Goal: Task Accomplishment & Management: Use online tool/utility

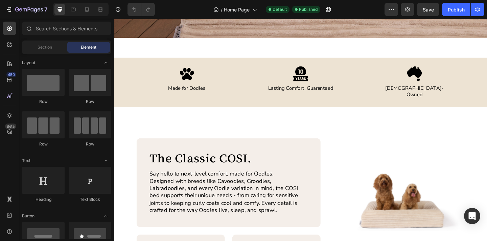
scroll to position [228, 0]
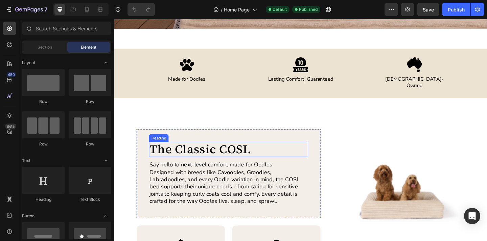
click at [206, 153] on h2 "The Classic COSI." at bounding box center [238, 161] width 173 height 17
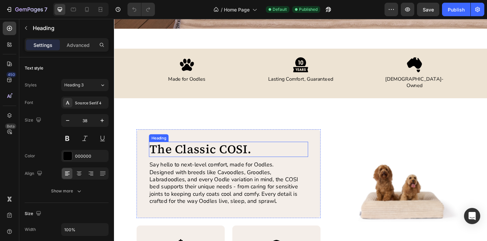
click at [206, 153] on h2 "The Classic COSI." at bounding box center [238, 161] width 173 height 17
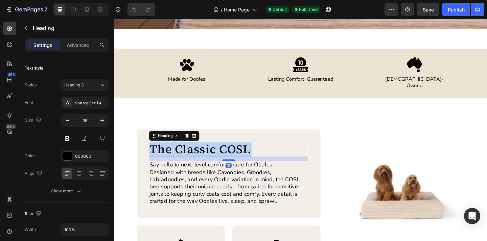
click at [206, 154] on p "The Classic COSI." at bounding box center [239, 162] width 172 height 16
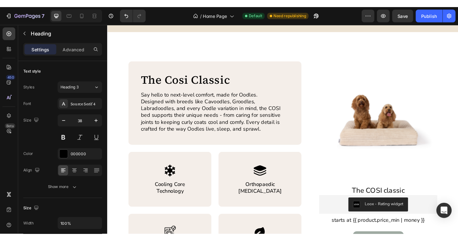
scroll to position [307, 0]
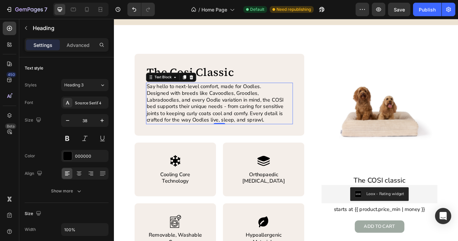
click at [239, 128] on p "Designed with breeds like Cavoodles, Groodles, Labradoodles, and every Oodle va…" at bounding box center [239, 123] width 172 height 40
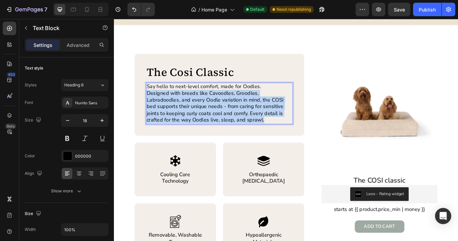
click at [239, 128] on p "Designed with breeds like Cavoodles, Groodles, Labradoodles, and every Oodle va…" at bounding box center [239, 123] width 172 height 40
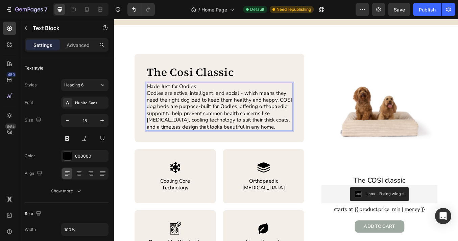
click at [202, 95] on p "Made Just for Oodles" at bounding box center [239, 99] width 172 height 8
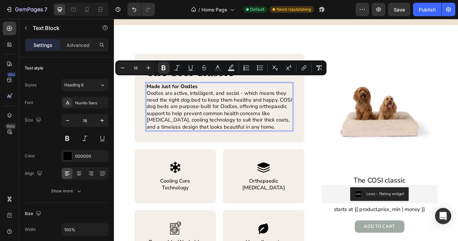
click at [249, 128] on p "Oodles are active, intelligent, and social - which means they need the right do…" at bounding box center [239, 126] width 172 height 47
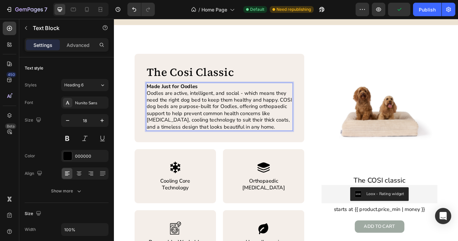
click at [302, 118] on p "Oodles are active, intelligent, and social - which means they need the right do…" at bounding box center [239, 126] width 172 height 47
click at [308, 134] on p "Oodles are active, intelligent, and social - which means they need the right do…" at bounding box center [239, 126] width 172 height 47
click at [302, 138] on p "Oodles are active, intelligent, and social - which means they need the right do…" at bounding box center [239, 126] width 172 height 47
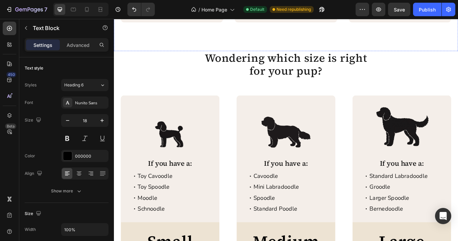
scroll to position [1170, 0]
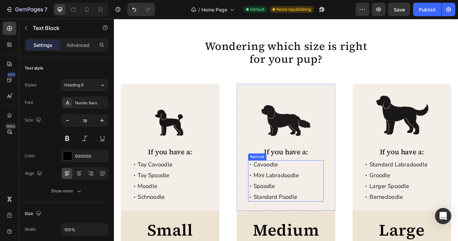
click at [305, 226] on p "Standard Poodle" at bounding box center [305, 230] width 53 height 8
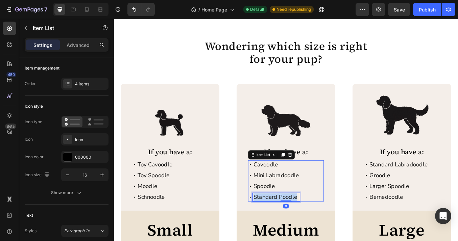
click at [305, 226] on p "Standard Poodle" at bounding box center [305, 230] width 53 height 8
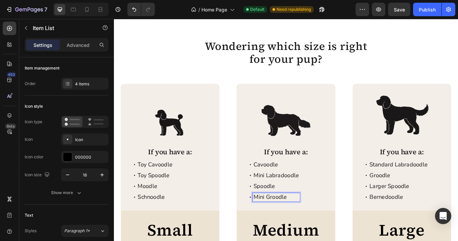
click at [378, 217] on div "Image If you have a: Text Block Toy Cavoodle Toy Spoodle Moodle Schnoodle Item …" at bounding box center [317, 218] width 390 height 244
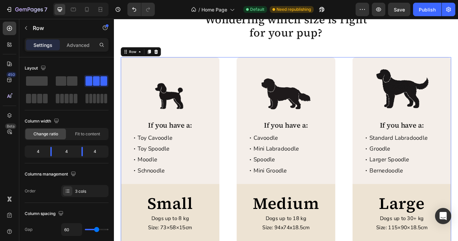
scroll to position [1198, 0]
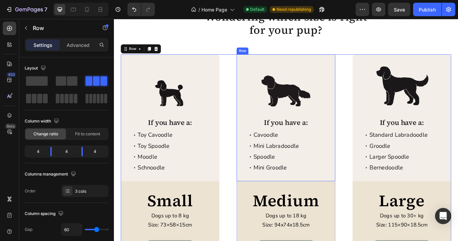
click at [316, 163] on div "Cavoodle Mini Labradoodle Spoodle Mini Groodle" at bounding box center [302, 175] width 61 height 49
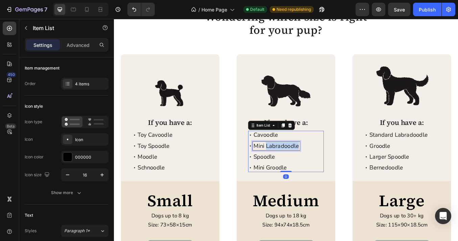
click at [307, 168] on p "Mini Labradoodle" at bounding box center [305, 169] width 53 height 8
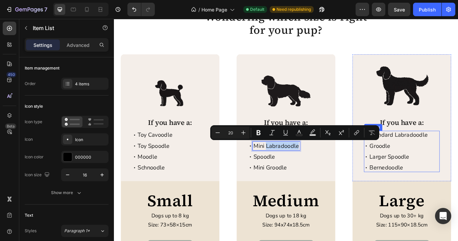
click at [456, 156] on p "Standard Labradoodle" at bounding box center [449, 156] width 69 height 8
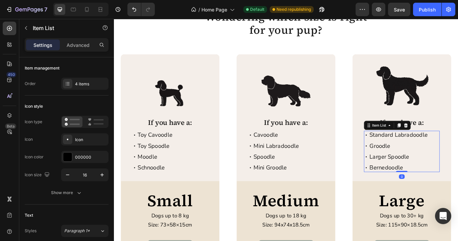
click at [456, 156] on p "Standard Labradoodle" at bounding box center [449, 156] width 69 height 8
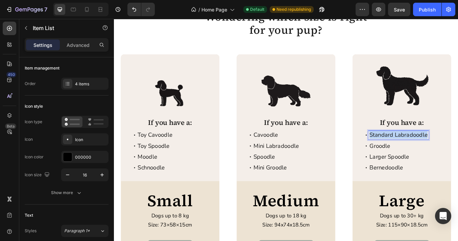
click at [456, 156] on p "Standard Labradoodle" at bounding box center [449, 156] width 69 height 8
click at [392, 179] on div "Image If you have a: Text Block Toy Cavoodle Toy Spoodle Moodle Schnoodle Item …" at bounding box center [317, 183] width 390 height 244
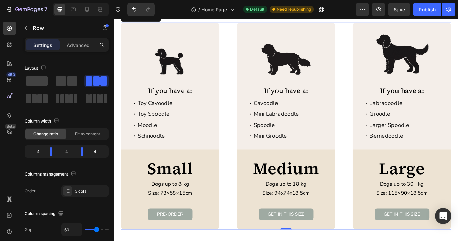
scroll to position [1273, 0]
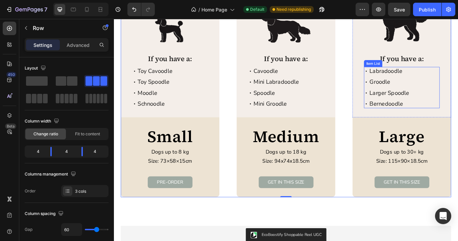
click at [432, 108] on p "Larger Spoodle" at bounding box center [438, 106] width 47 height 8
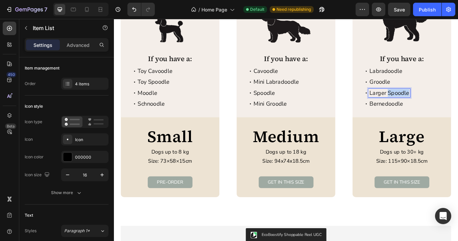
click at [437, 107] on p "Larger Spoodle" at bounding box center [438, 106] width 47 height 8
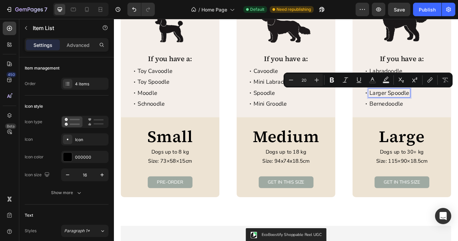
click at [435, 107] on p "Larger Spoodle" at bounding box center [438, 106] width 47 height 8
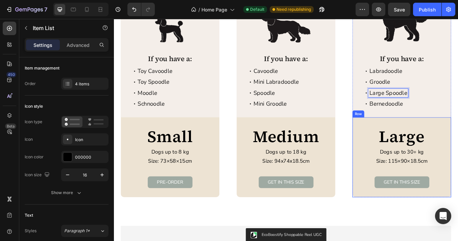
click at [397, 143] on div "Large Text Block Dogs up to 30+ kg Text Block Size: 115×90×18.5cm Text Block GE…" at bounding box center [453, 182] width 116 height 94
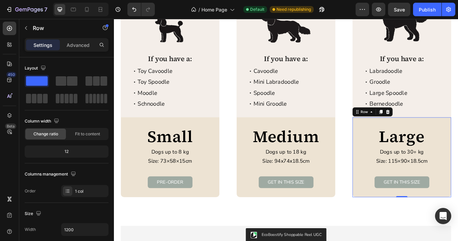
click at [391, 164] on div "Image If you have a: Text Block Toy Cavoodle Toy Spoodle Moodle Schnoodle Item …" at bounding box center [317, 107] width 390 height 244
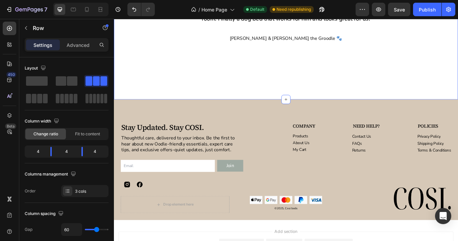
scroll to position [1803, 0]
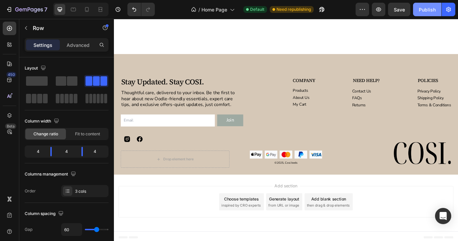
click at [418, 11] on button "Publish" at bounding box center [427, 10] width 28 height 14
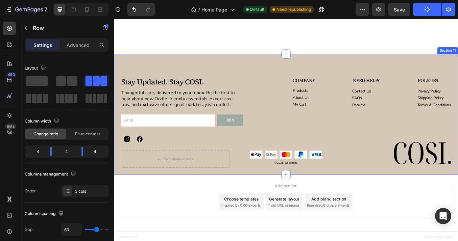
scroll to position [1638, 0]
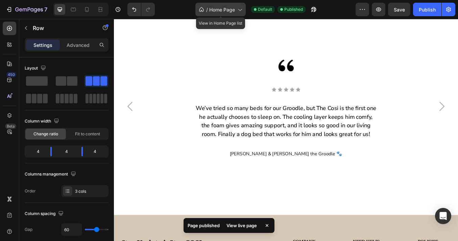
click at [224, 9] on span "Home Page" at bounding box center [222, 9] width 26 height 7
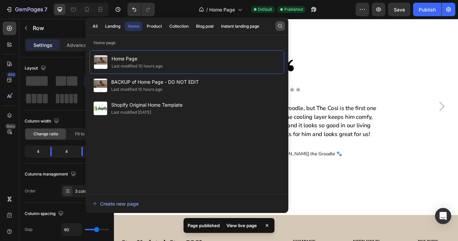
click at [278, 28] on icon "button" at bounding box center [280, 25] width 5 height 5
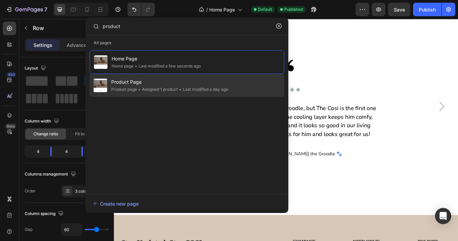
type input "product"
click at [188, 85] on span "Product Page" at bounding box center [169, 82] width 117 height 8
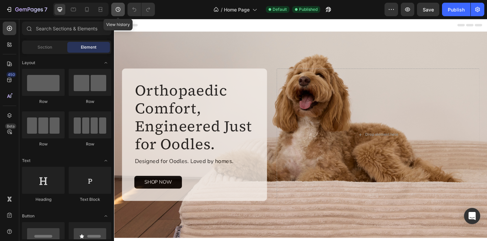
click at [115, 7] on icon "button" at bounding box center [118, 9] width 7 height 7
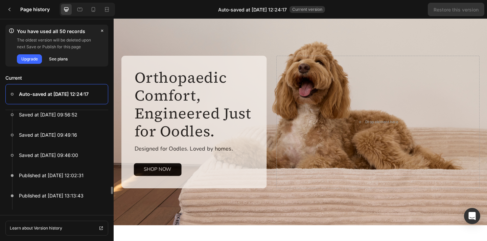
scroll to position [649, 0]
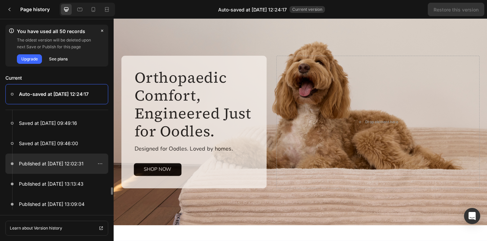
click at [73, 162] on p "Published at Aug 22, 12:02:31" at bounding box center [51, 164] width 65 height 8
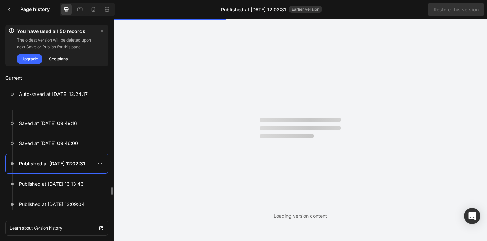
scroll to position [0, 0]
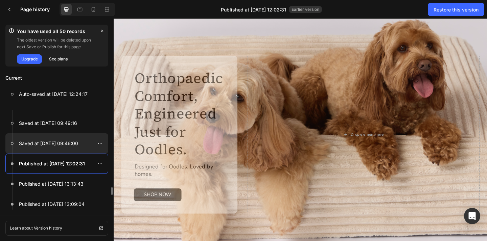
click at [65, 146] on p "Saved at Aug 24, 09:46:00" at bounding box center [48, 144] width 59 height 8
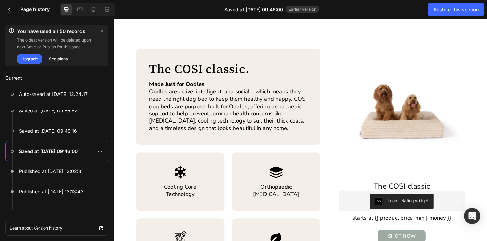
scroll to position [308, 0]
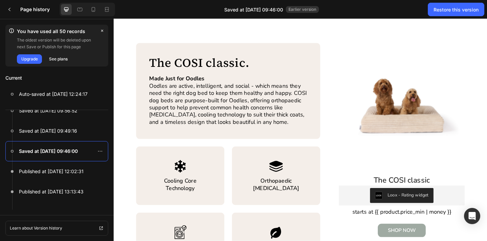
click at [204, 70] on h2 "The COSI classic." at bounding box center [238, 67] width 173 height 17
click at [198, 67] on h2 "The COSI classic." at bounding box center [238, 67] width 173 height 17
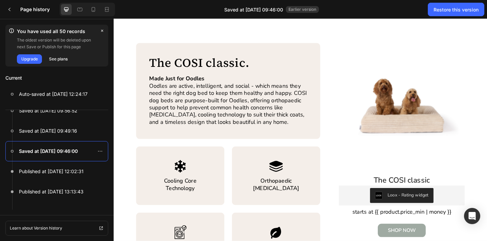
click at [206, 67] on h2 "The COSI classic." at bounding box center [238, 67] width 173 height 17
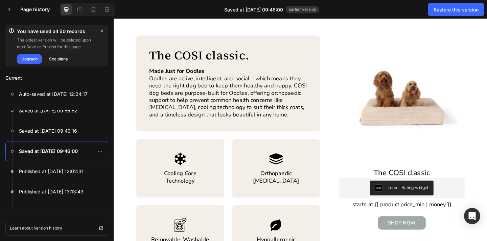
scroll to position [304, 0]
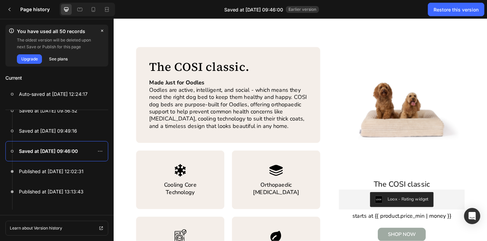
drag, startPoint x: 159, startPoint y: 95, endPoint x: 259, endPoint y: 116, distance: 103.0
click at [259, 116] on p "Oodles are active, intelligent, and social - which means they need the right do…" at bounding box center [238, 116] width 172 height 47
drag, startPoint x: 283, startPoint y: 133, endPoint x: 192, endPoint y: 110, distance: 93.9
click at [192, 110] on p "Oodles are active, intelligent, and social - which means they need the right do…" at bounding box center [238, 116] width 172 height 47
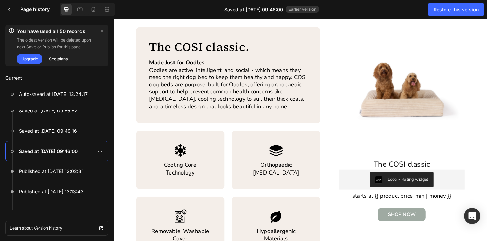
scroll to position [319, 0]
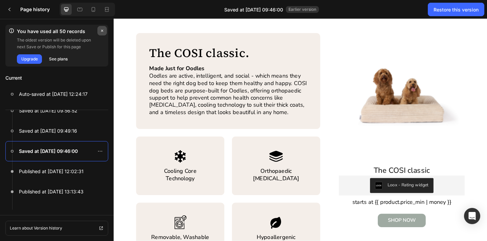
click at [101, 31] on icon "button" at bounding box center [101, 30] width 5 height 5
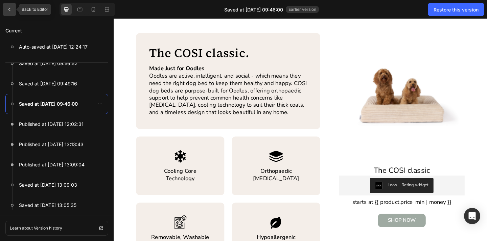
click at [15, 12] on div at bounding box center [10, 10] width 14 height 14
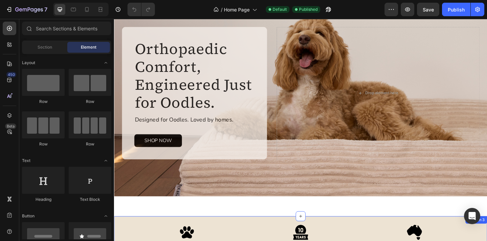
scroll to position [46, 0]
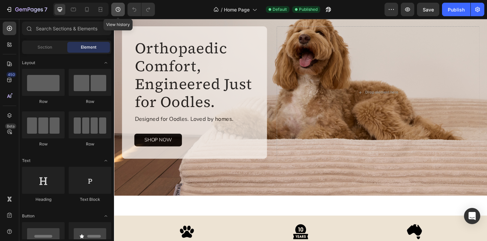
click at [116, 8] on icon "button" at bounding box center [118, 9] width 5 height 5
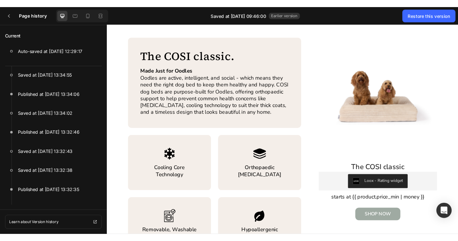
scroll to position [320, 0]
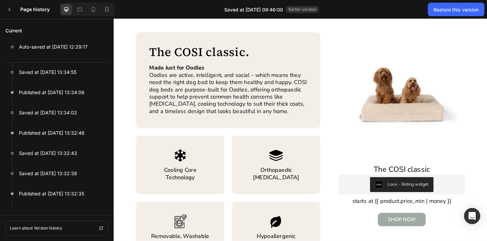
drag, startPoint x: 213, startPoint y: 65, endPoint x: 241, endPoint y: 77, distance: 30.7
click at [241, 77] on div "The COSI classic. Heading Made Just for Oodles Oodles are active, intelligent, …" at bounding box center [238, 85] width 173 height 77
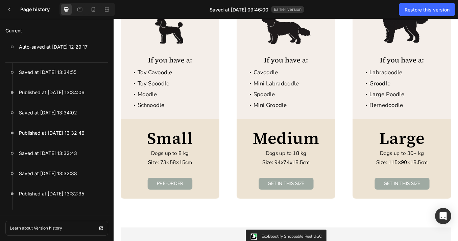
scroll to position [1320, 0]
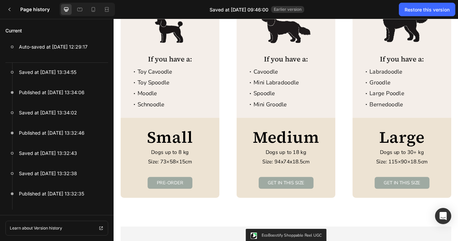
click at [301, 120] on p "Mini Groodle" at bounding box center [304, 120] width 53 height 8
click at [309, 120] on p "Mini Groodle" at bounding box center [304, 120] width 53 height 8
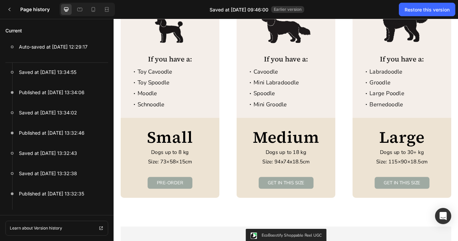
click at [309, 120] on p "Mini Groodle" at bounding box center [304, 120] width 53 height 8
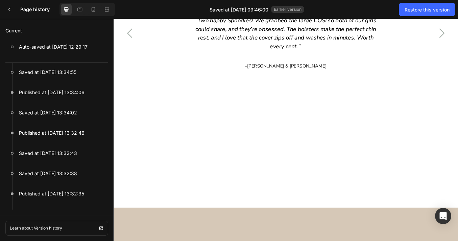
scroll to position [1742, 0]
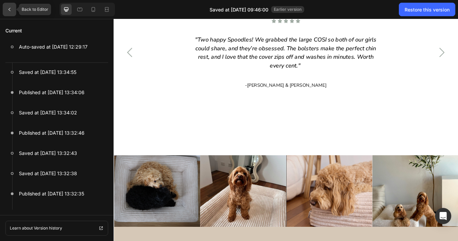
click at [10, 10] on icon at bounding box center [9, 9] width 5 height 5
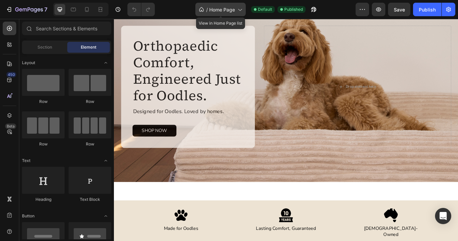
click at [223, 3] on div "/ Home Page" at bounding box center [220, 10] width 50 height 14
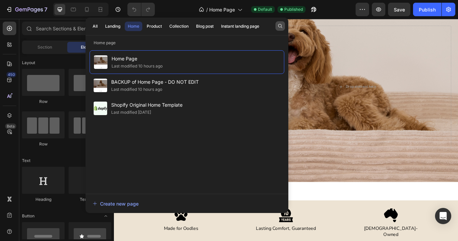
click at [280, 28] on icon "button" at bounding box center [280, 25] width 5 height 5
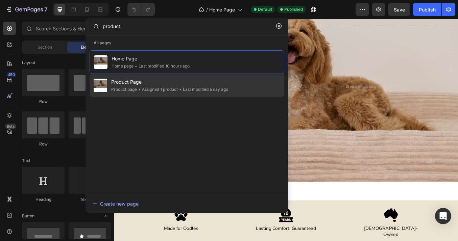
type input "product"
click at [197, 88] on div "• Last modified a day ago" at bounding box center [203, 89] width 50 height 7
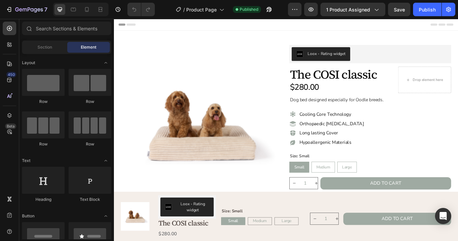
radio input "false"
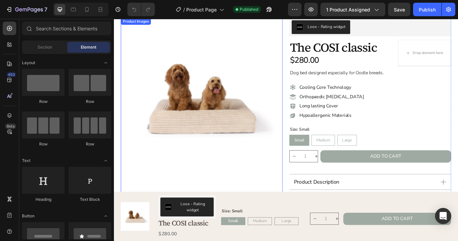
scroll to position [47, 0]
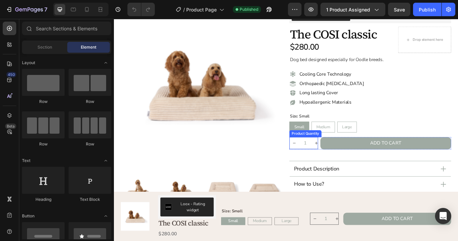
click at [348, 160] on button "increment" at bounding box center [352, 166] width 11 height 14
type input "2"
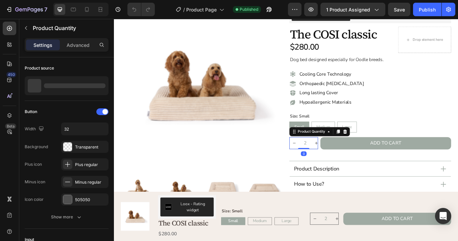
click at [329, 169] on button "decrement" at bounding box center [326, 166] width 11 height 14
type input "1"
click at [328, 166] on icon "decrement" at bounding box center [326, 165] width 5 height 5
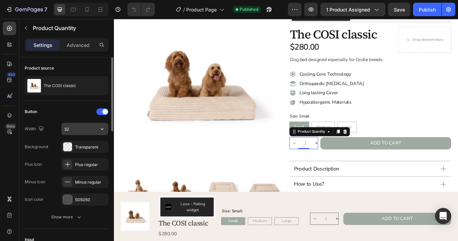
click at [91, 129] on input "32" at bounding box center [85, 129] width 47 height 12
type input "3"
type input "20"
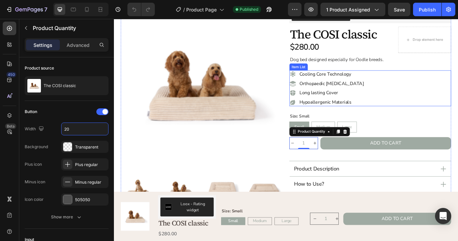
click at [439, 92] on div "Cooling Core Technology Orthopaedic Memory Foam Long lasting Cover Hypoallergen…" at bounding box center [416, 101] width 191 height 42
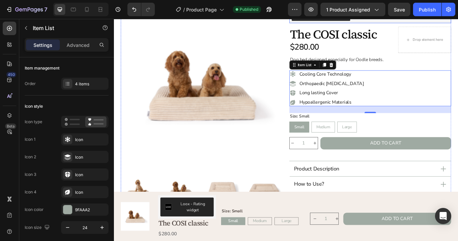
click at [424, 21] on div "Loox - Rating widget" at bounding box center [416, 13] width 185 height 16
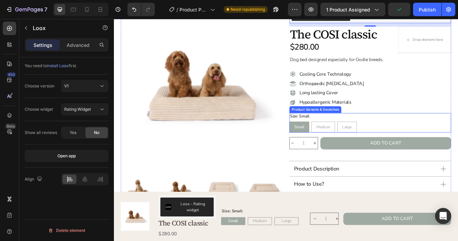
scroll to position [76, 0]
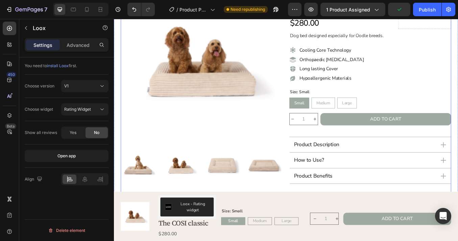
click at [401, 157] on div "Loox - Rating widget Loox 12 The COSI classic Product Title $280.00 Product Pri…" at bounding box center [416, 127] width 191 height 307
radio input "false"
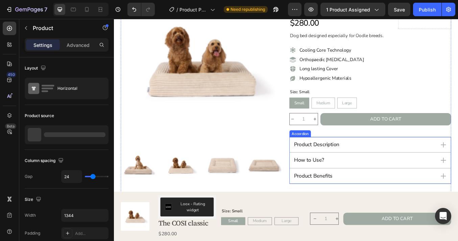
click at [401, 165] on div "Product Description" at bounding box center [408, 168] width 167 height 10
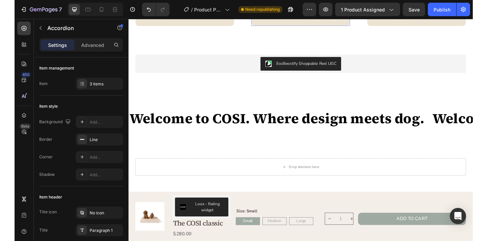
scroll to position [1469, 0]
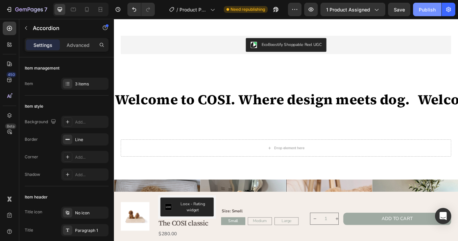
click at [430, 11] on div "Publish" at bounding box center [427, 9] width 17 height 7
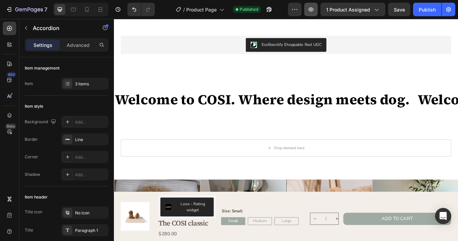
click at [313, 12] on icon "button" at bounding box center [311, 9] width 7 height 7
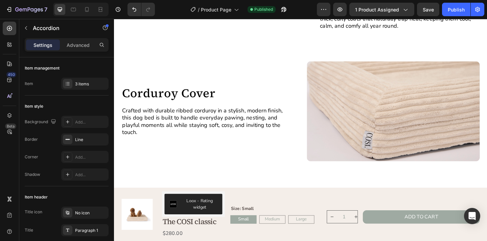
scroll to position [649, 0]
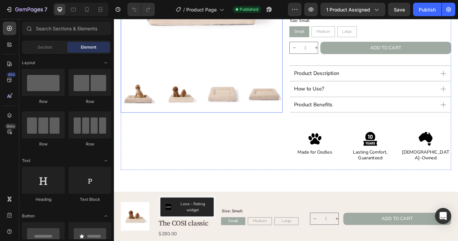
scroll to position [177, 0]
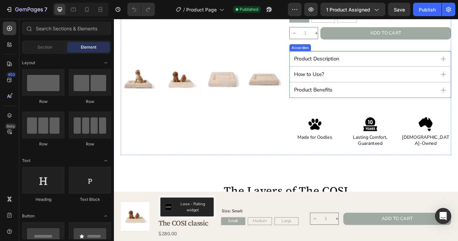
click at [398, 65] on div "Product Description" at bounding box center [408, 66] width 167 height 10
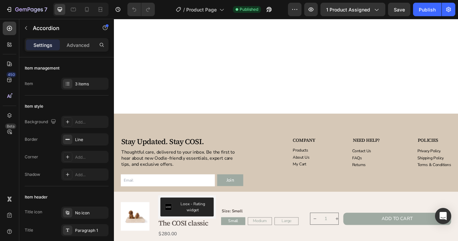
scroll to position [1644, 0]
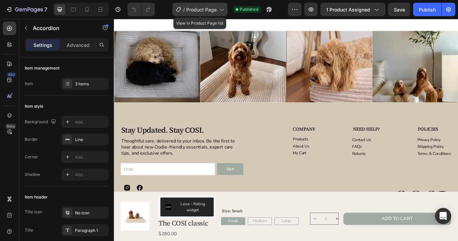
click at [213, 8] on span "Product Page" at bounding box center [201, 9] width 30 height 7
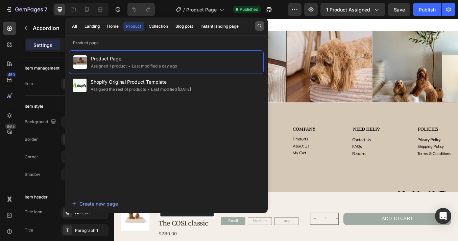
click at [259, 22] on button "button" at bounding box center [259, 25] width 9 height 9
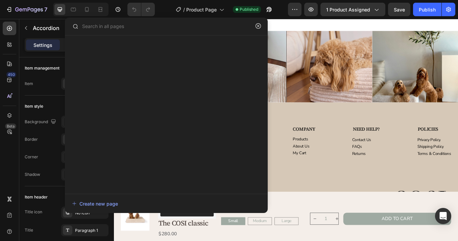
click at [283, 12] on div "/ Product Page Published" at bounding box center [224, 10] width 128 height 14
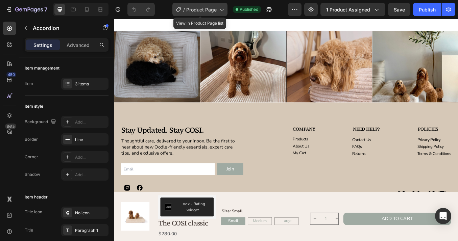
click at [217, 8] on div "/ Product Page" at bounding box center [199, 10] width 55 height 14
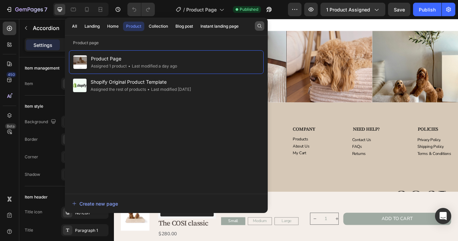
click at [258, 26] on icon "button" at bounding box center [259, 25] width 5 height 5
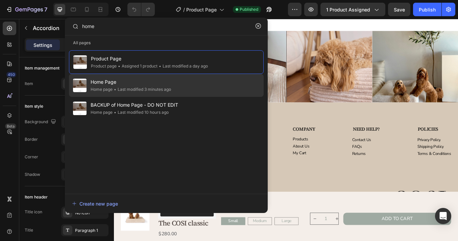
type input "home"
click at [184, 97] on div "Home Page Home page • Last modified 3 minutes ago" at bounding box center [166, 108] width 195 height 23
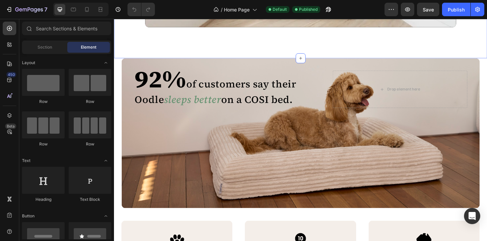
scroll to position [855, 0]
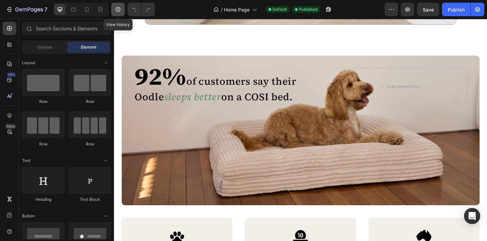
click at [112, 9] on button "button" at bounding box center [118, 10] width 14 height 14
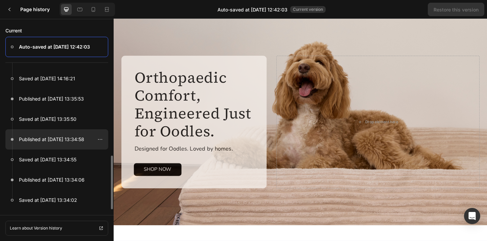
scroll to position [201, 0]
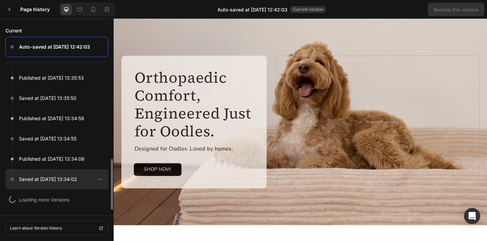
click at [74, 180] on p "Saved at [DATE] 13:34:02" at bounding box center [48, 180] width 58 height 8
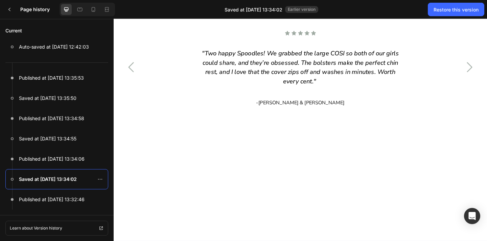
scroll to position [1873, 0]
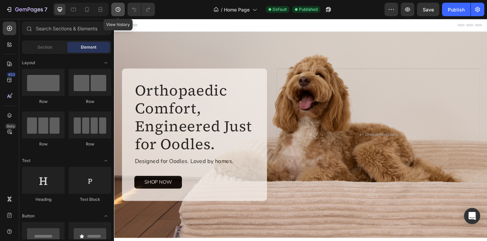
click at [113, 11] on button "button" at bounding box center [118, 10] width 14 height 14
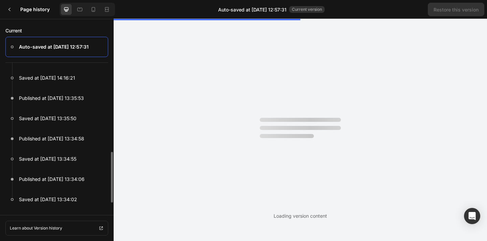
scroll to position [185, 0]
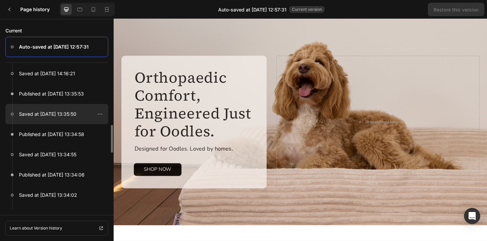
click at [80, 120] on div at bounding box center [56, 114] width 103 height 20
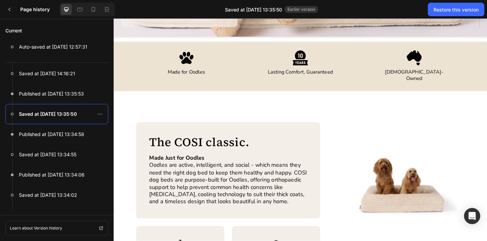
scroll to position [173, 0]
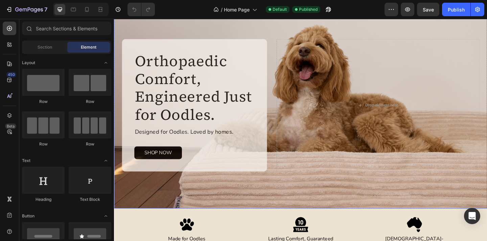
scroll to position [30, 0]
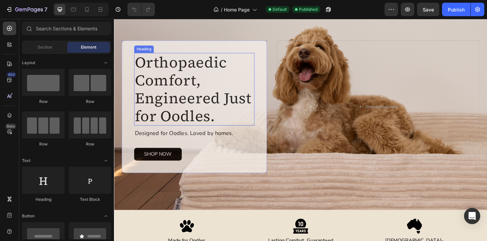
click at [192, 89] on h2 "Orthopaedic Comfort, Engineered Just for Oodles." at bounding box center [201, 95] width 131 height 79
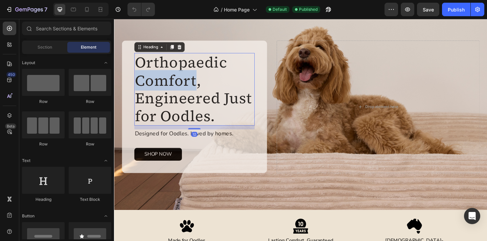
click at [192, 89] on h2 "Orthopaedic Comfort, Engineered Just for Oodles." at bounding box center [201, 95] width 131 height 79
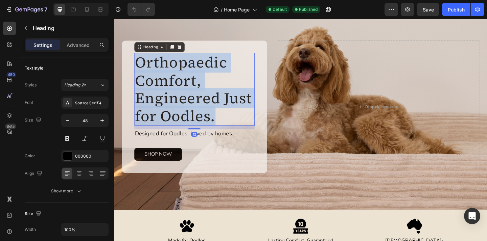
click at [192, 89] on p "Orthopaedic Comfort, Engineered Just for Oodles." at bounding box center [202, 96] width 130 height 78
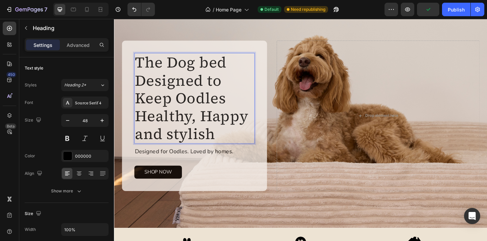
scroll to position [1, 0]
click at [265, 207] on div "The Dog bed Designed to Keep Oodles Healthy, Happy and stylish. Heading 12 Desi…" at bounding box center [317, 124] width 406 height 245
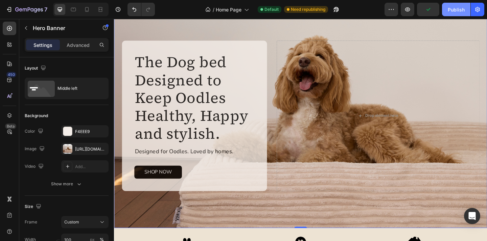
click at [457, 15] on button "Publish" at bounding box center [456, 10] width 28 height 14
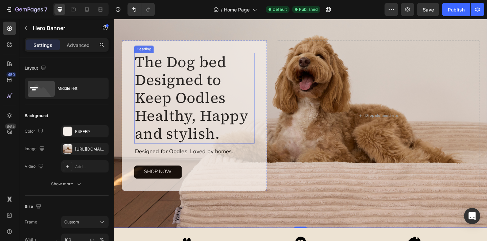
click at [180, 150] on p "The Dog bed Designed to Keep Oodles Healthy, Happy and stylish." at bounding box center [202, 104] width 130 height 97
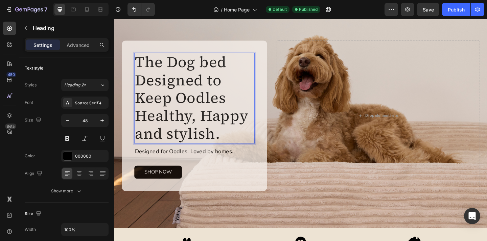
click at [179, 148] on p "The Dog bed Designed to Keep Oodles Healthy, Happy and stylish." at bounding box center [202, 104] width 130 height 97
click at [450, 9] on div "Publish" at bounding box center [456, 9] width 17 height 7
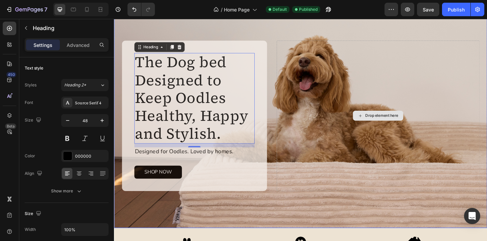
click at [310, 150] on div "Drop element here" at bounding box center [401, 125] width 221 height 164
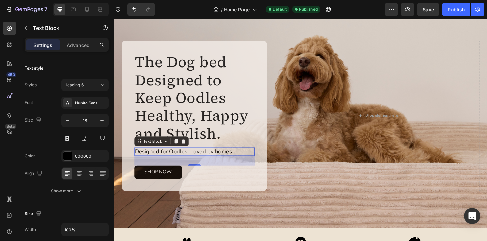
click at [211, 161] on p "Designed for Oodles. Loved by homes." at bounding box center [202, 164] width 130 height 8
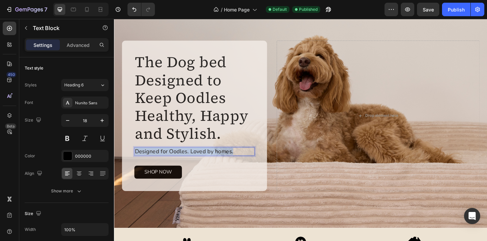
click at [211, 161] on p "Designed for Oodles. Loved by homes." at bounding box center [202, 164] width 130 height 8
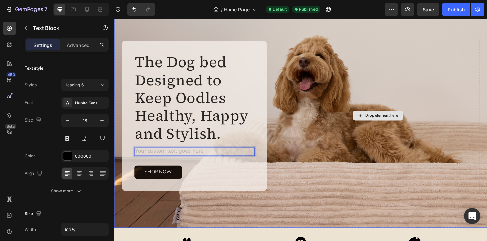
click at [390, 192] on div "Drop element here" at bounding box center [401, 125] width 221 height 164
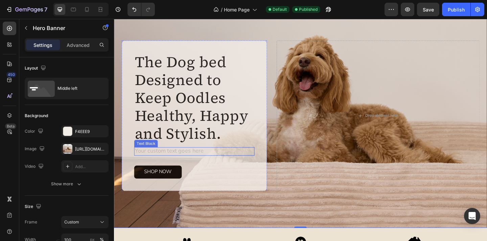
click at [232, 160] on div "Rich Text Editor. Editing area: main" at bounding box center [201, 163] width 131 height 9
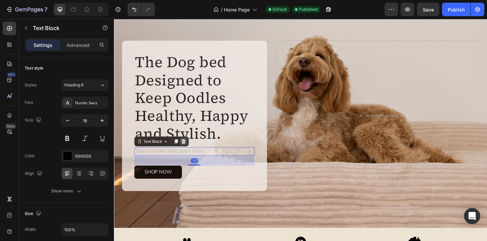
click at [190, 154] on icon at bounding box center [189, 152] width 5 height 5
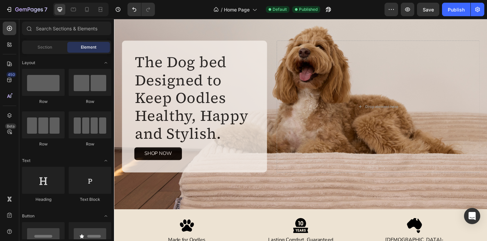
click at [457, 2] on div "7 Version history / Home Page Default Published Preview Save Publish" at bounding box center [243, 9] width 487 height 19
click at [456, 15] on button "Publish" at bounding box center [456, 10] width 28 height 14
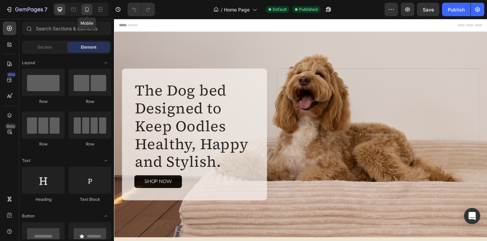
click at [90, 12] on icon at bounding box center [87, 9] width 7 height 7
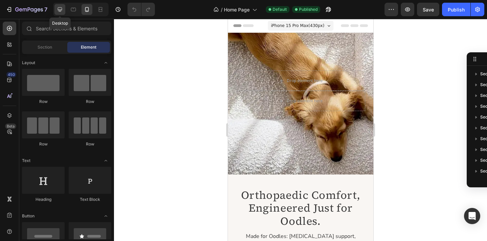
click at [62, 11] on icon at bounding box center [59, 9] width 7 height 7
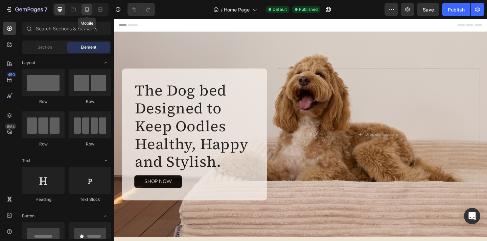
click at [88, 10] on icon at bounding box center [87, 9] width 7 height 7
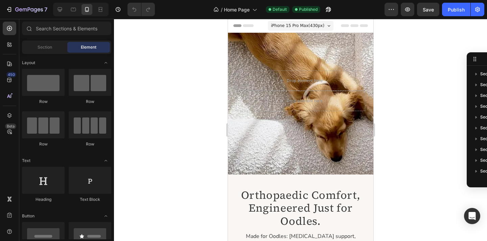
scroll to position [33, 0]
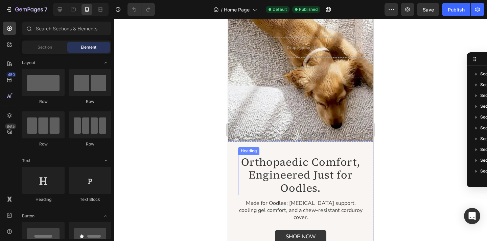
click at [334, 162] on h2 "Orthopaedic Comfort, Engineered Just for Oodles." at bounding box center [300, 175] width 125 height 40
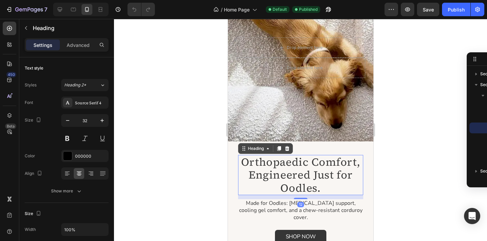
scroll to position [35, 0]
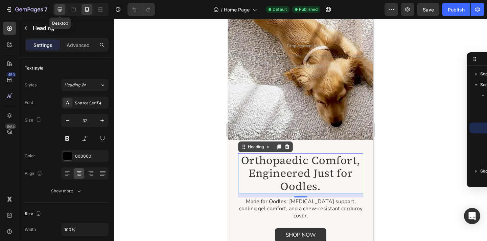
click at [62, 10] on icon at bounding box center [59, 9] width 7 height 7
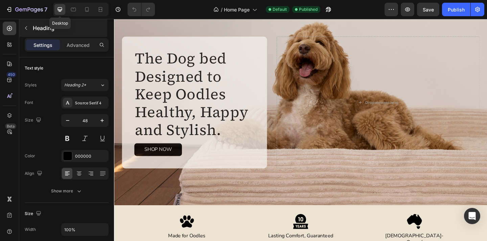
scroll to position [11, 0]
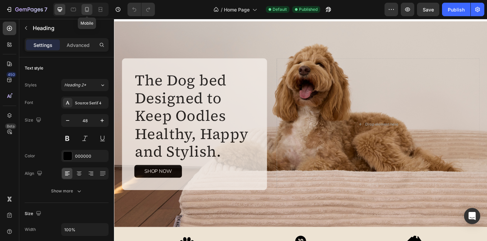
click at [85, 8] on icon at bounding box center [87, 9] width 4 height 5
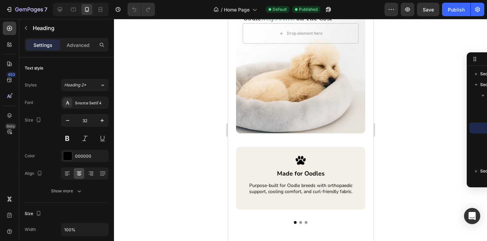
scroll to position [954, 0]
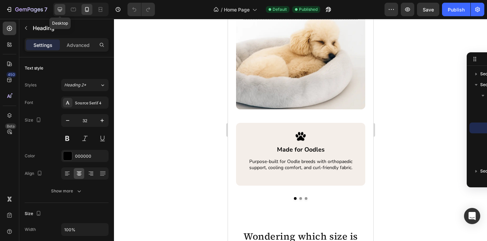
click at [60, 9] on icon at bounding box center [59, 9] width 7 height 7
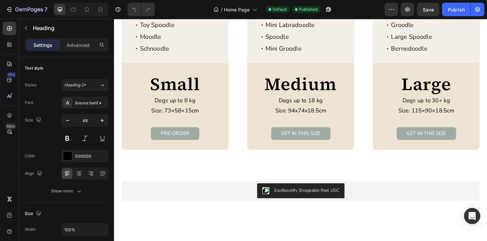
scroll to position [1428, 0]
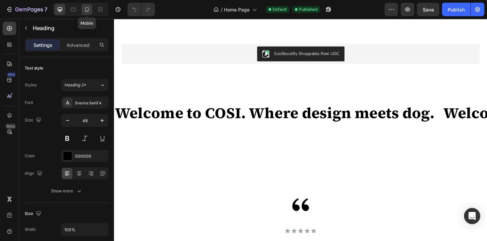
click at [87, 9] on icon at bounding box center [87, 9] width 7 height 7
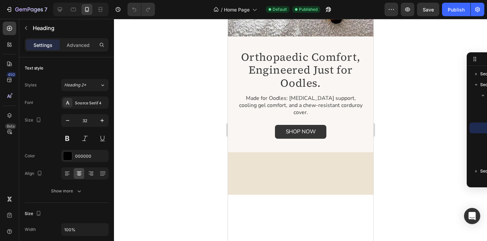
scroll to position [6, 0]
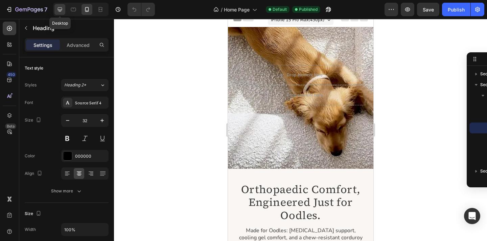
click at [56, 6] on icon at bounding box center [59, 9] width 7 height 7
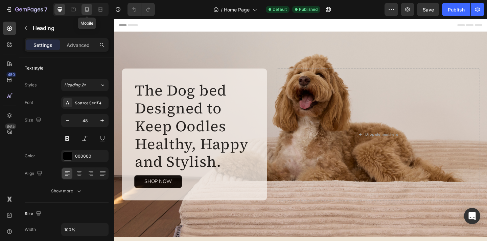
click at [90, 11] on icon at bounding box center [87, 9] width 7 height 7
type input "32"
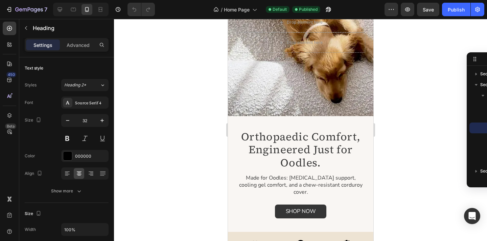
scroll to position [70, 0]
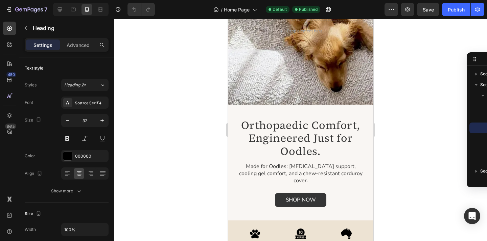
click at [289, 113] on div "Orthopaedic Comfort, Engineered Just for Oodles. Heading Designed for Oodles. L…" at bounding box center [300, 163] width 145 height 116
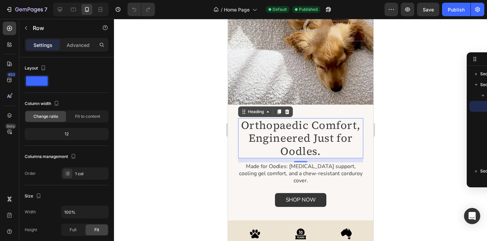
click at [287, 124] on h2 "Orthopaedic Comfort, Engineered Just for Oodles." at bounding box center [300, 138] width 125 height 40
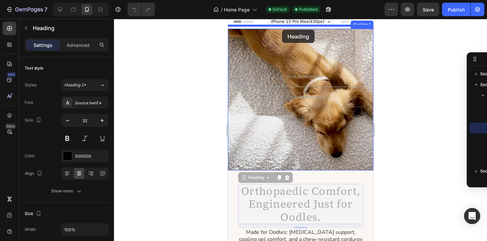
scroll to position [0, 0]
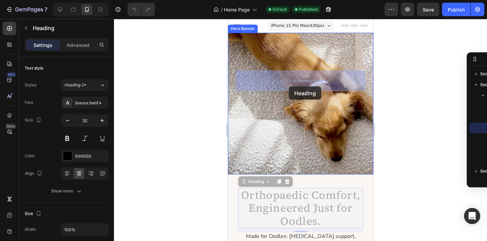
drag, startPoint x: 260, startPoint y: 114, endPoint x: 289, endPoint y: 86, distance: 39.9
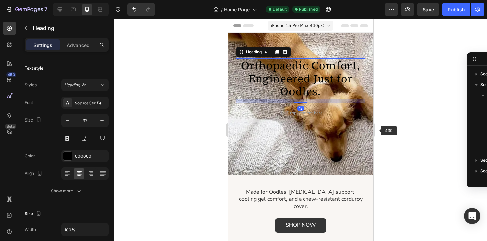
click at [389, 130] on div at bounding box center [300, 130] width 373 height 223
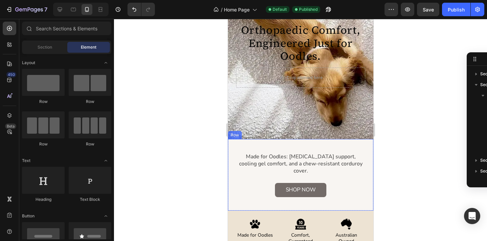
scroll to position [68, 0]
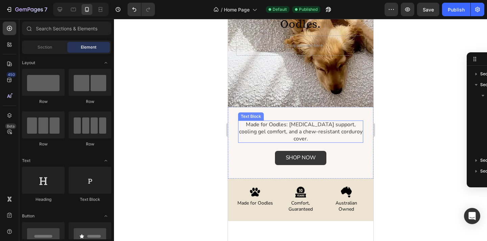
click at [253, 124] on p "Made for Oodles: [MEDICAL_DATA] support, cooling gel comfort, and a chew-resist…" at bounding box center [300, 131] width 124 height 21
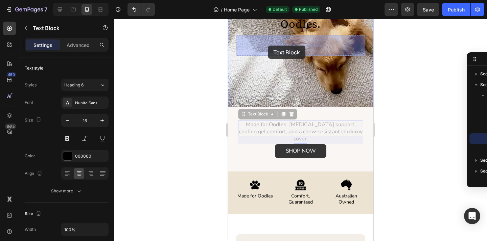
drag, startPoint x: 253, startPoint y: 118, endPoint x: 268, endPoint y: 46, distance: 73.5
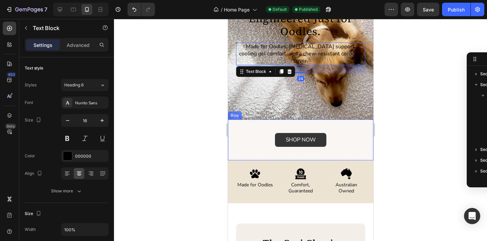
scroll to position [49, 0]
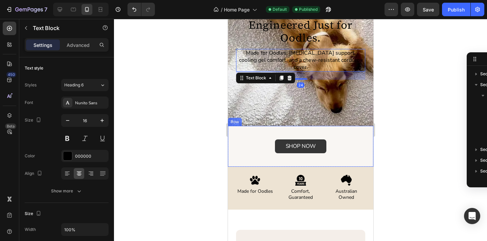
click at [274, 134] on div "Designed for Oodles. Loved by homes. Text Block SHOP NOW Button Row" at bounding box center [300, 146] width 145 height 41
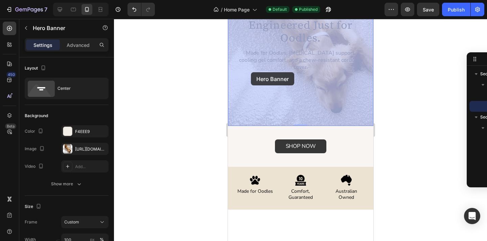
scroll to position [0, 0]
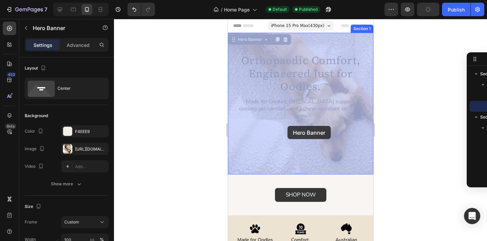
drag, startPoint x: 241, startPoint y: 123, endPoint x: 286, endPoint y: 125, distance: 45.0
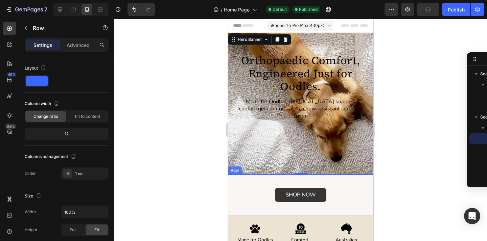
click at [271, 183] on div "Designed for Oodles. Loved by homes. Text Block SHOP NOW Button Row" at bounding box center [300, 195] width 145 height 41
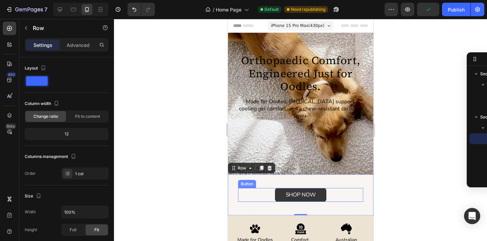
click at [267, 193] on div "SHOP NOW Button" at bounding box center [300, 195] width 125 height 14
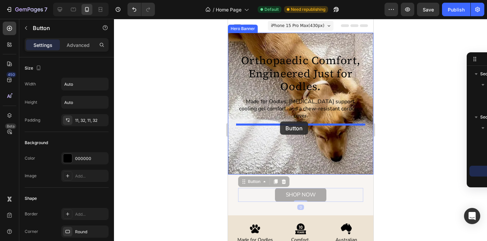
drag, startPoint x: 253, startPoint y: 182, endPoint x: 280, endPoint y: 122, distance: 66.3
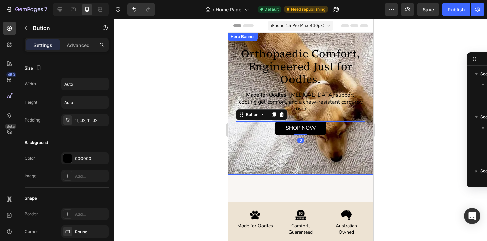
click at [395, 135] on div at bounding box center [300, 130] width 373 height 223
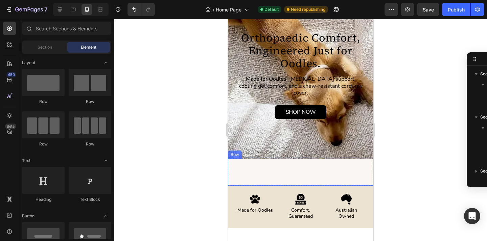
scroll to position [4, 0]
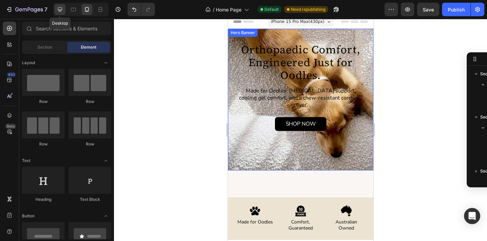
click at [65, 10] on div at bounding box center [59, 9] width 11 height 11
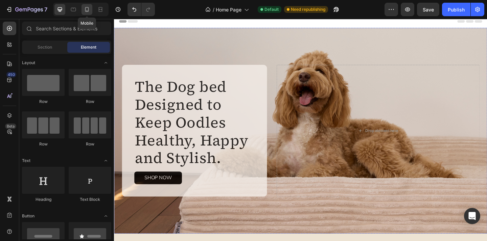
click at [84, 8] on icon at bounding box center [87, 9] width 7 height 7
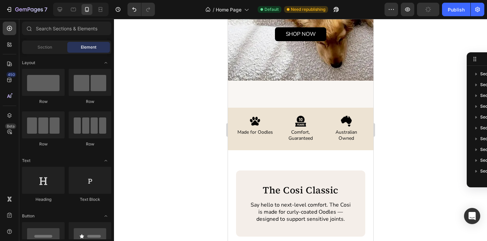
scroll to position [73, 0]
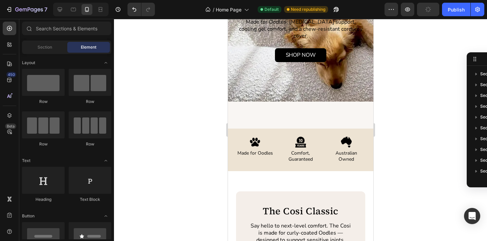
click at [67, 17] on div "7 Version history / Home Page Default Need republishing Preview Publish" at bounding box center [243, 9] width 487 height 19
click at [64, 14] on div at bounding box center [59, 9] width 11 height 11
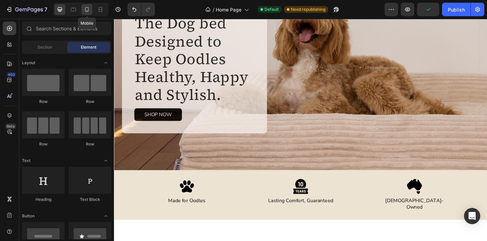
click at [89, 12] on icon at bounding box center [87, 9] width 7 height 7
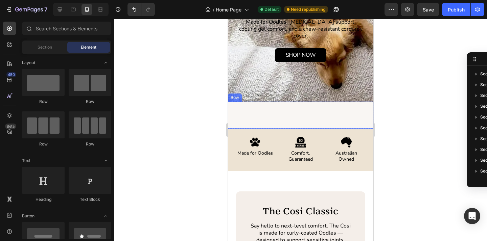
click at [268, 119] on div "Designed for Oodles. Loved by homes. Text Block Row" at bounding box center [300, 115] width 145 height 27
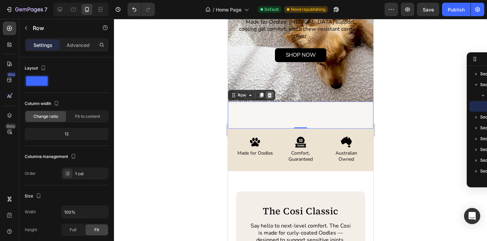
click at [273, 97] on div at bounding box center [269, 95] width 8 height 8
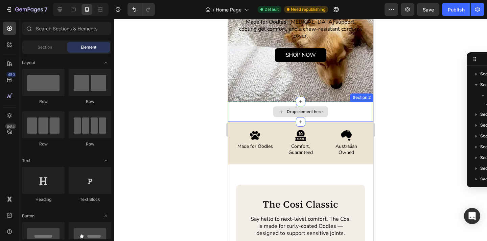
click at [345, 110] on div "Drop element here" at bounding box center [300, 112] width 145 height 20
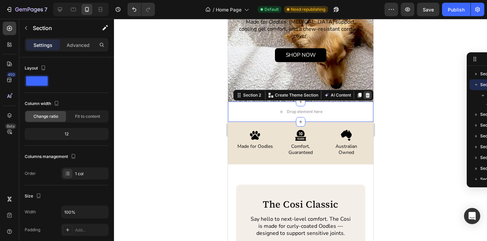
click at [369, 93] on icon at bounding box center [367, 95] width 5 height 5
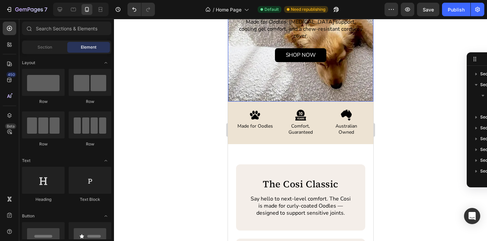
click at [404, 126] on div at bounding box center [300, 130] width 373 height 223
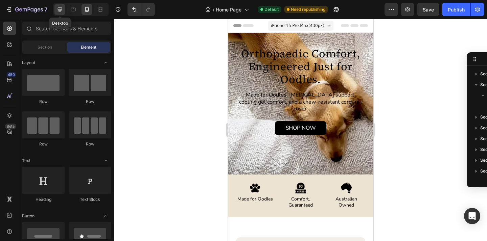
click at [61, 9] on icon at bounding box center [59, 9] width 7 height 7
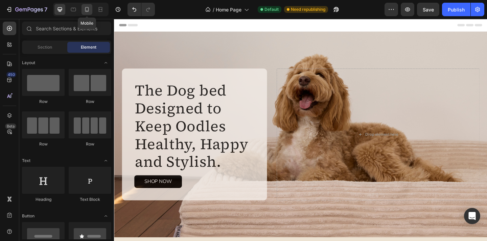
click at [87, 11] on icon at bounding box center [87, 9] width 7 height 7
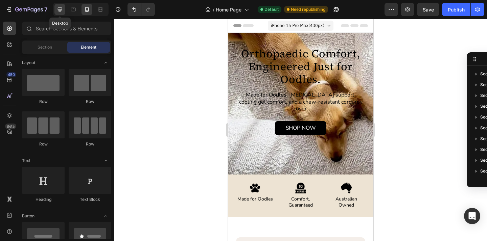
click at [65, 11] on div at bounding box center [59, 9] width 11 height 11
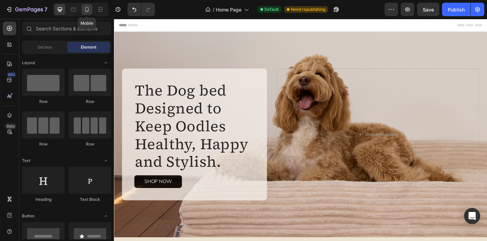
click at [84, 14] on div at bounding box center [87, 9] width 11 height 11
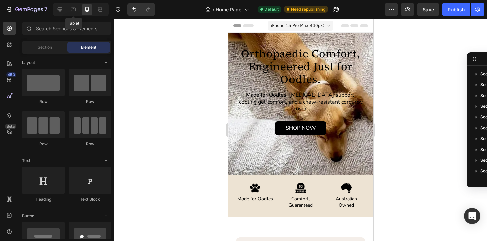
click at [65, 9] on div "Tablet" at bounding box center [80, 10] width 55 height 14
click at [60, 13] on div at bounding box center [59, 9] width 11 height 11
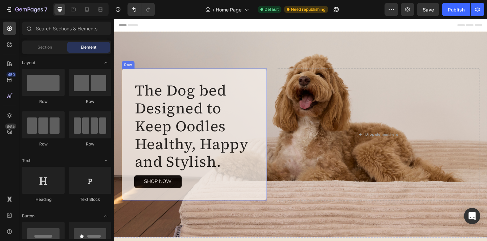
click at [197, 80] on div "The Dog bed Designed to Keep Oodles Healthy, Happy and Stylish. Heading Made fo…" at bounding box center [201, 145] width 158 height 144
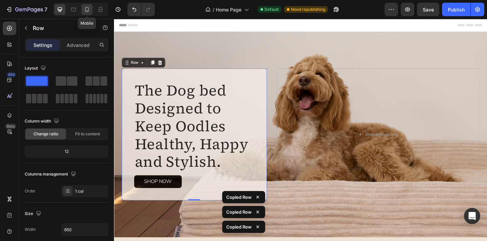
click at [85, 8] on icon at bounding box center [87, 9] width 4 height 5
type input "100%"
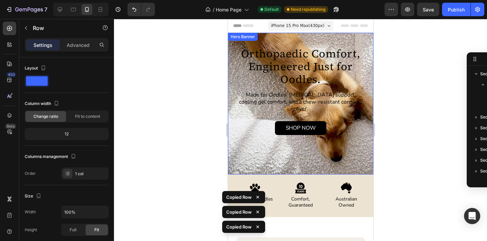
click at [289, 46] on div "Orthopaedic Comfort, Engineered Just for Oodles. Heading Made for Oodles: [MEDI…" at bounding box center [300, 103] width 145 height 161
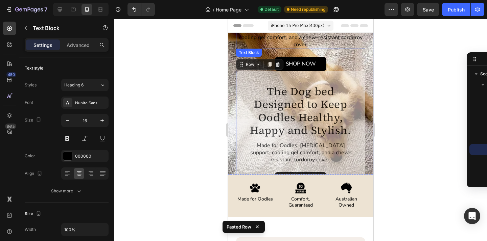
click at [345, 41] on p "Made for Oodles: [MEDICAL_DATA] support, cooling gel comfort, and a chew-resist…" at bounding box center [300, 37] width 128 height 21
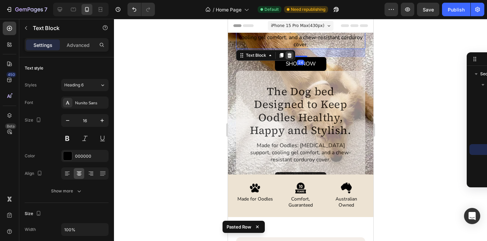
click at [288, 51] on div at bounding box center [289, 55] width 8 height 8
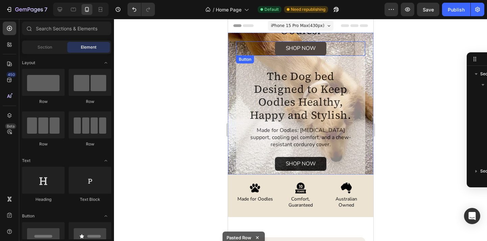
click at [320, 48] on link "SHOP NOW" at bounding box center [301, 49] width 52 height 14
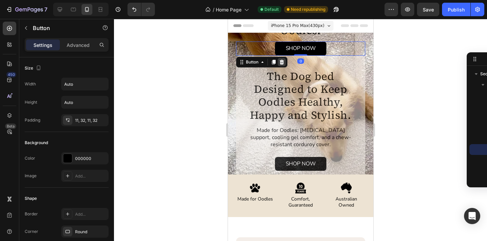
click at [278, 61] on div at bounding box center [281, 62] width 8 height 8
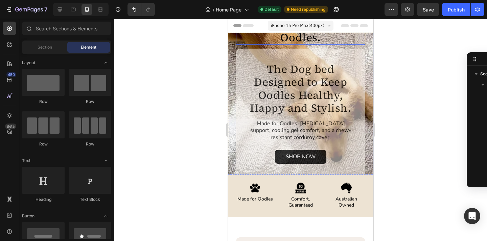
click at [323, 40] on h2 "Orthopaedic Comfort, Engineered Just for Oodles." at bounding box center [300, 24] width 129 height 40
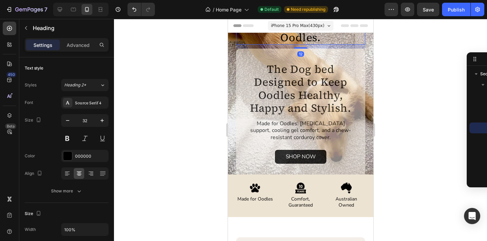
click at [316, 37] on h2 "Orthopaedic Comfort, Engineered Just for Oodles." at bounding box center [300, 24] width 129 height 40
click at [331, 41] on p "Orthopaedic Comfort, Engineered Just for Oodles." at bounding box center [300, 24] width 128 height 39
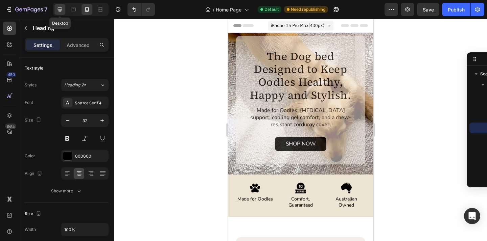
click at [59, 11] on icon at bounding box center [59, 9] width 7 height 7
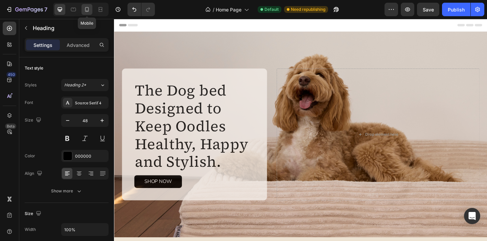
click at [87, 11] on icon at bounding box center [87, 9] width 4 height 5
type input "32"
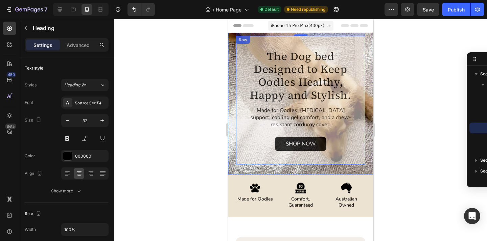
click at [437, 116] on div at bounding box center [300, 130] width 373 height 223
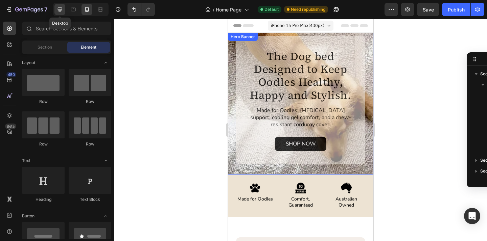
click at [59, 6] on icon at bounding box center [59, 9] width 7 height 7
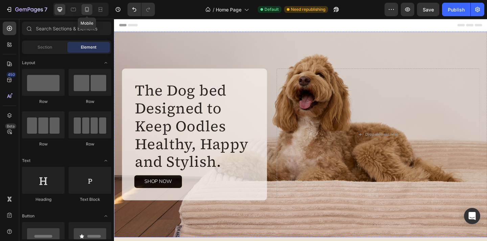
click at [89, 7] on icon at bounding box center [87, 9] width 7 height 7
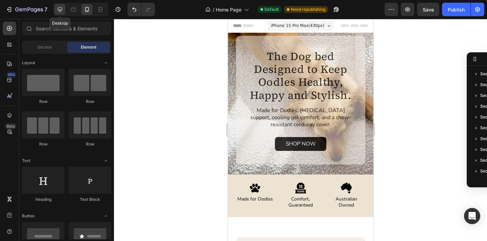
click at [62, 12] on icon at bounding box center [59, 9] width 7 height 7
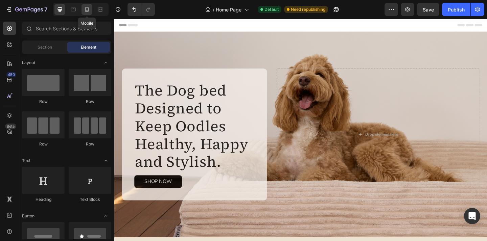
click at [90, 11] on icon at bounding box center [87, 9] width 7 height 7
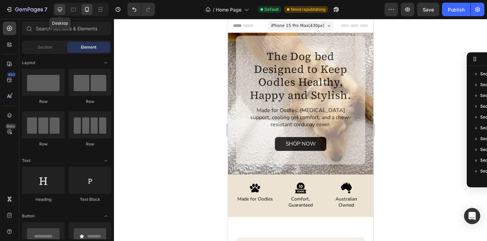
click at [60, 14] on div at bounding box center [59, 9] width 11 height 11
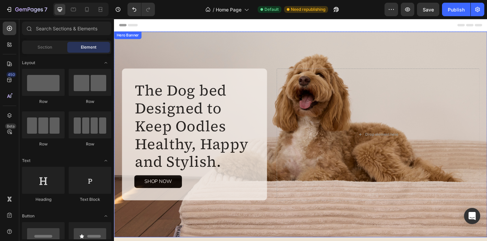
click at [310, 43] on div "The Dog bed Designed to Keep Oodles Healthy, Happy and Stylish. Heading Made fo…" at bounding box center [317, 145] width 406 height 224
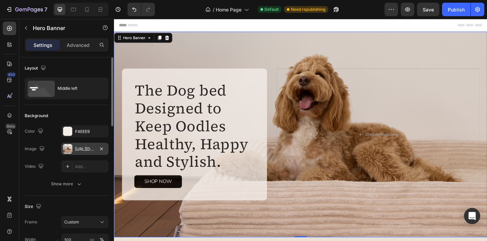
click at [77, 153] on div "[URL][DOMAIN_NAME]" at bounding box center [84, 149] width 47 height 12
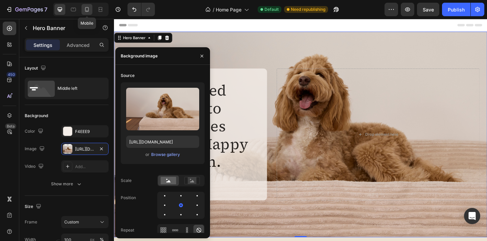
click at [86, 9] on icon at bounding box center [87, 9] width 7 height 7
type input "100%"
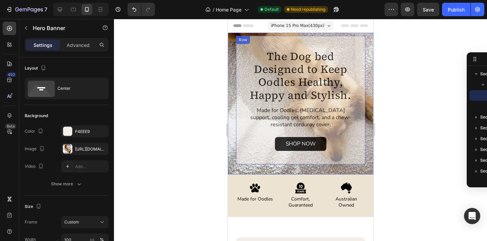
click at [237, 167] on div "Heading The Dog bed Designed to Keep Oodles Healthy, Happy and Stylish. Heading…" at bounding box center [300, 104] width 145 height 220
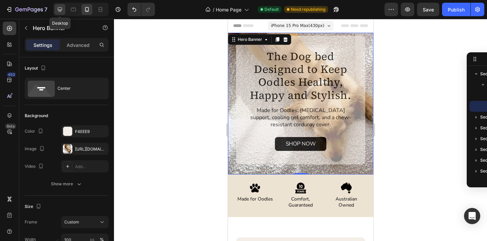
click at [62, 10] on icon at bounding box center [59, 9] width 7 height 7
type input "1368"
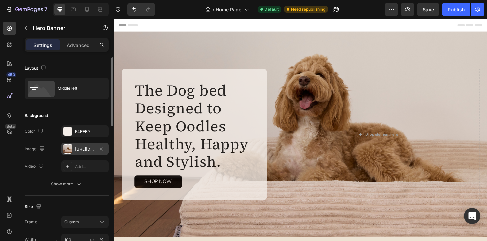
click at [85, 147] on div "[URL][DOMAIN_NAME]" at bounding box center [85, 149] width 20 height 6
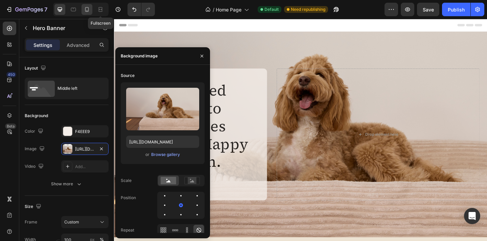
click at [87, 7] on icon at bounding box center [87, 9] width 7 height 7
type input "420"
type input "100%"
